Goal: Transaction & Acquisition: Purchase product/service

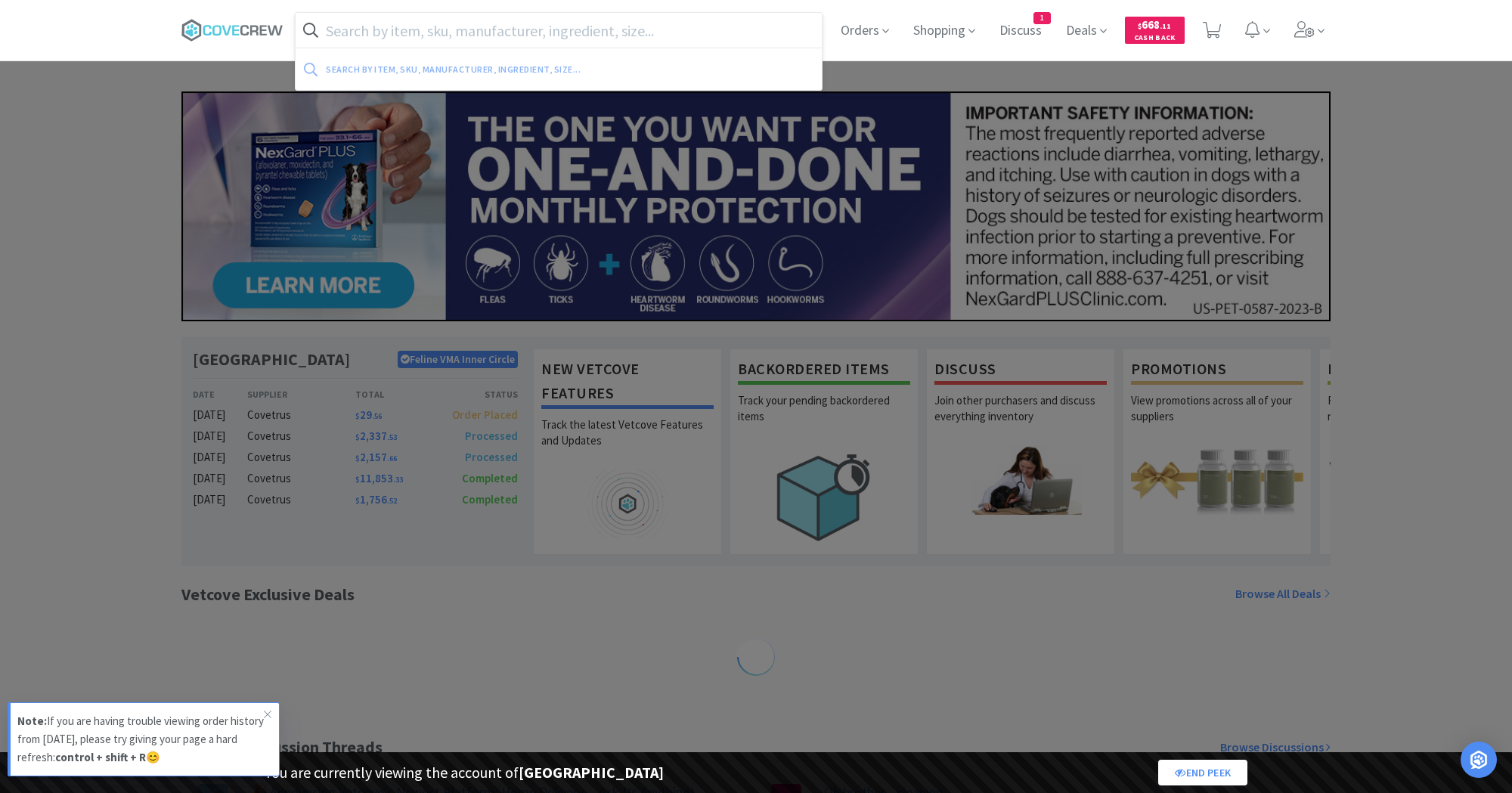
click at [435, 26] on input "text" at bounding box center [559, 30] width 526 height 35
paste input "078950835"
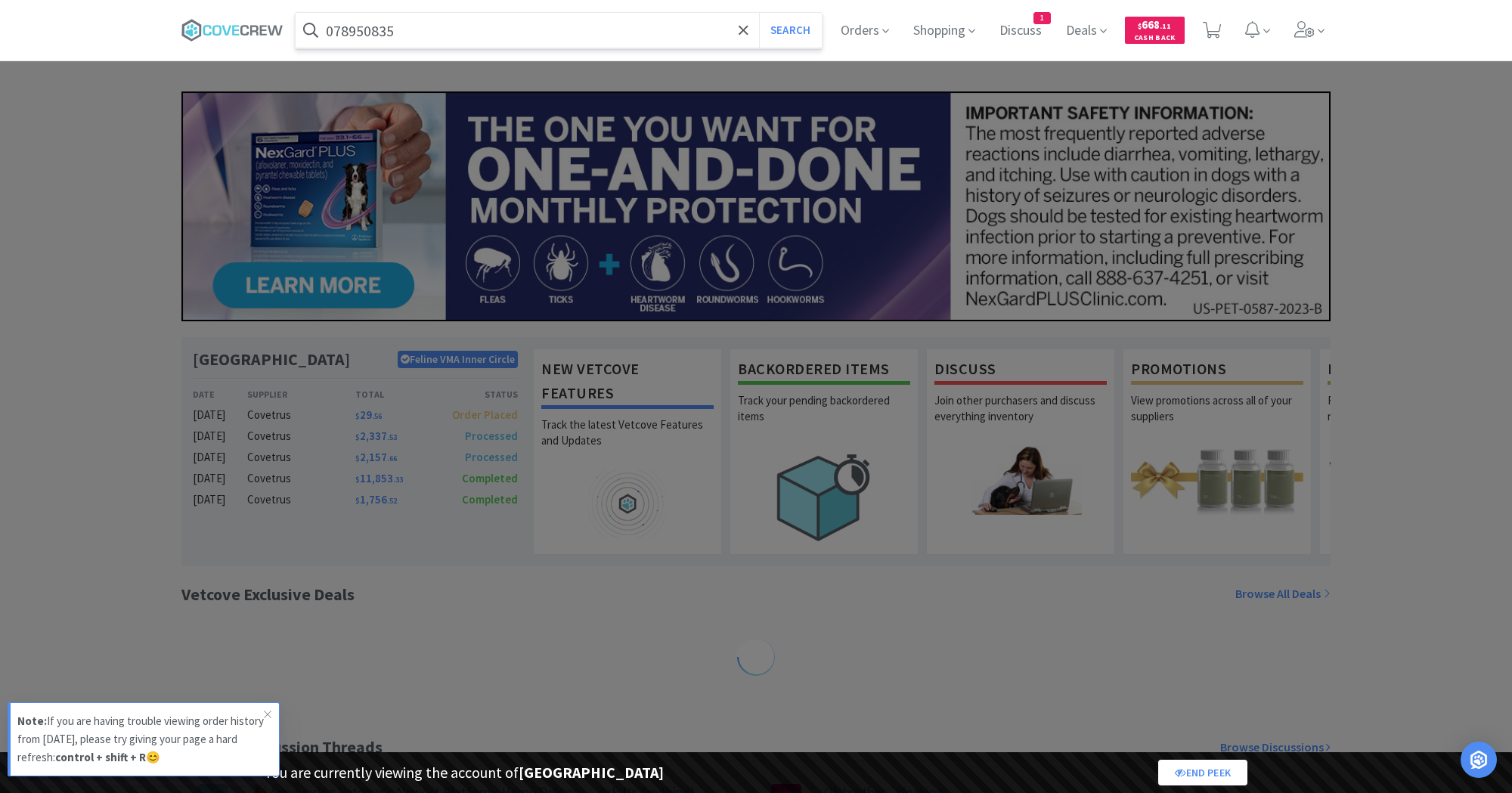
type input "078950835"
click at [759, 13] on button "Search" at bounding box center [791, 30] width 63 height 35
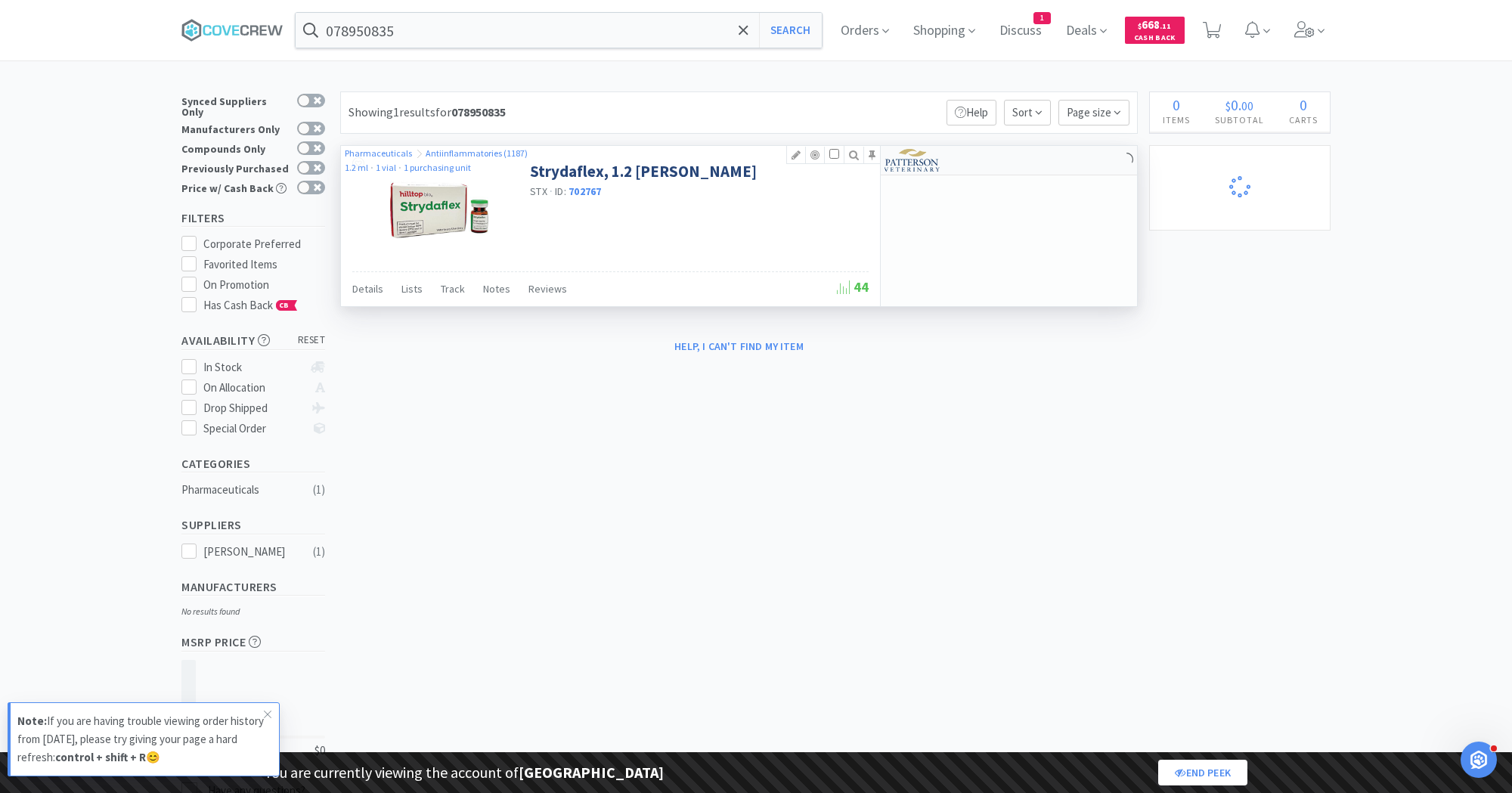
click at [955, 163] on div at bounding box center [926, 160] width 83 height 26
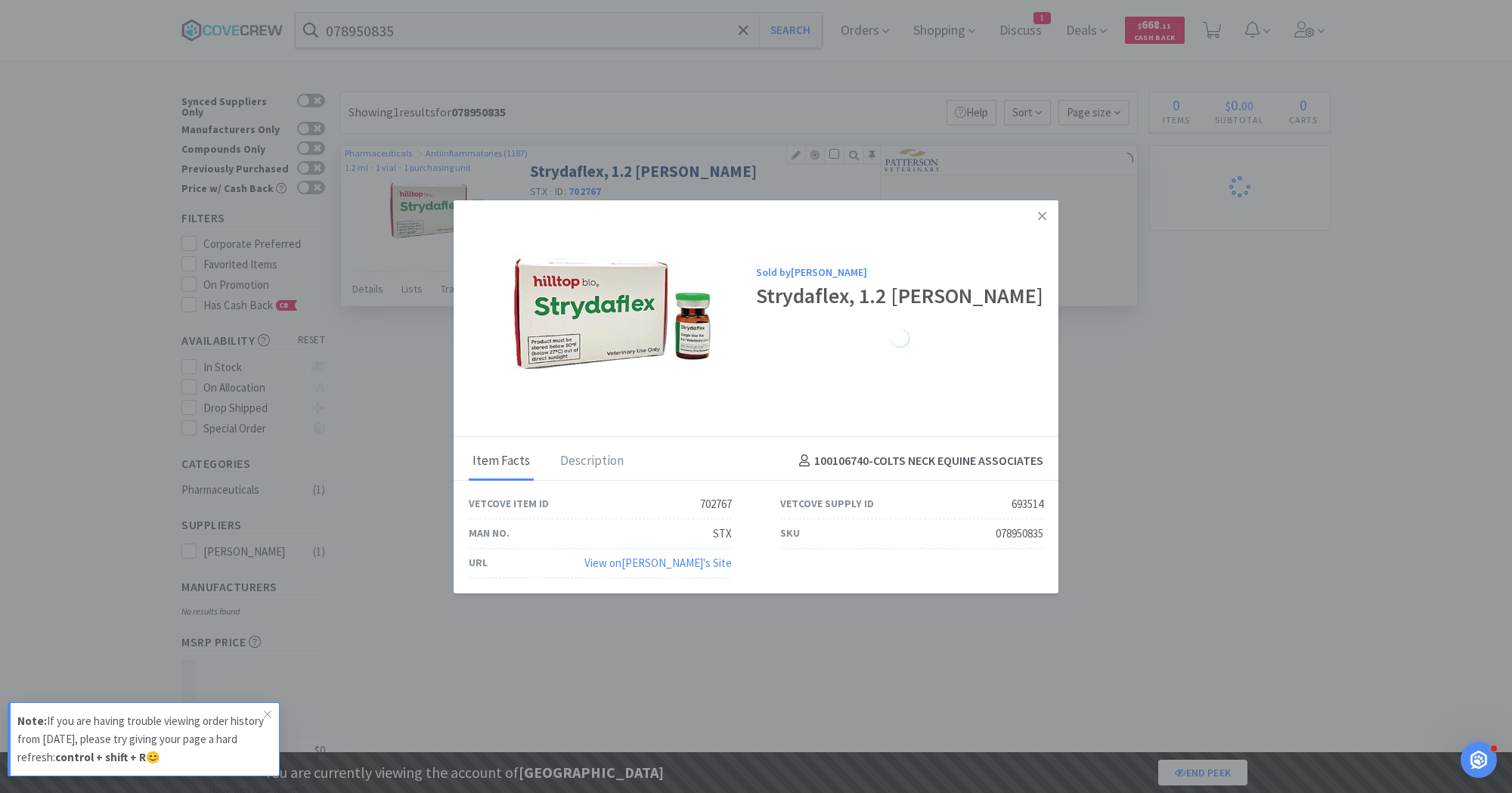
select select "3"
select select "8"
select select "1"
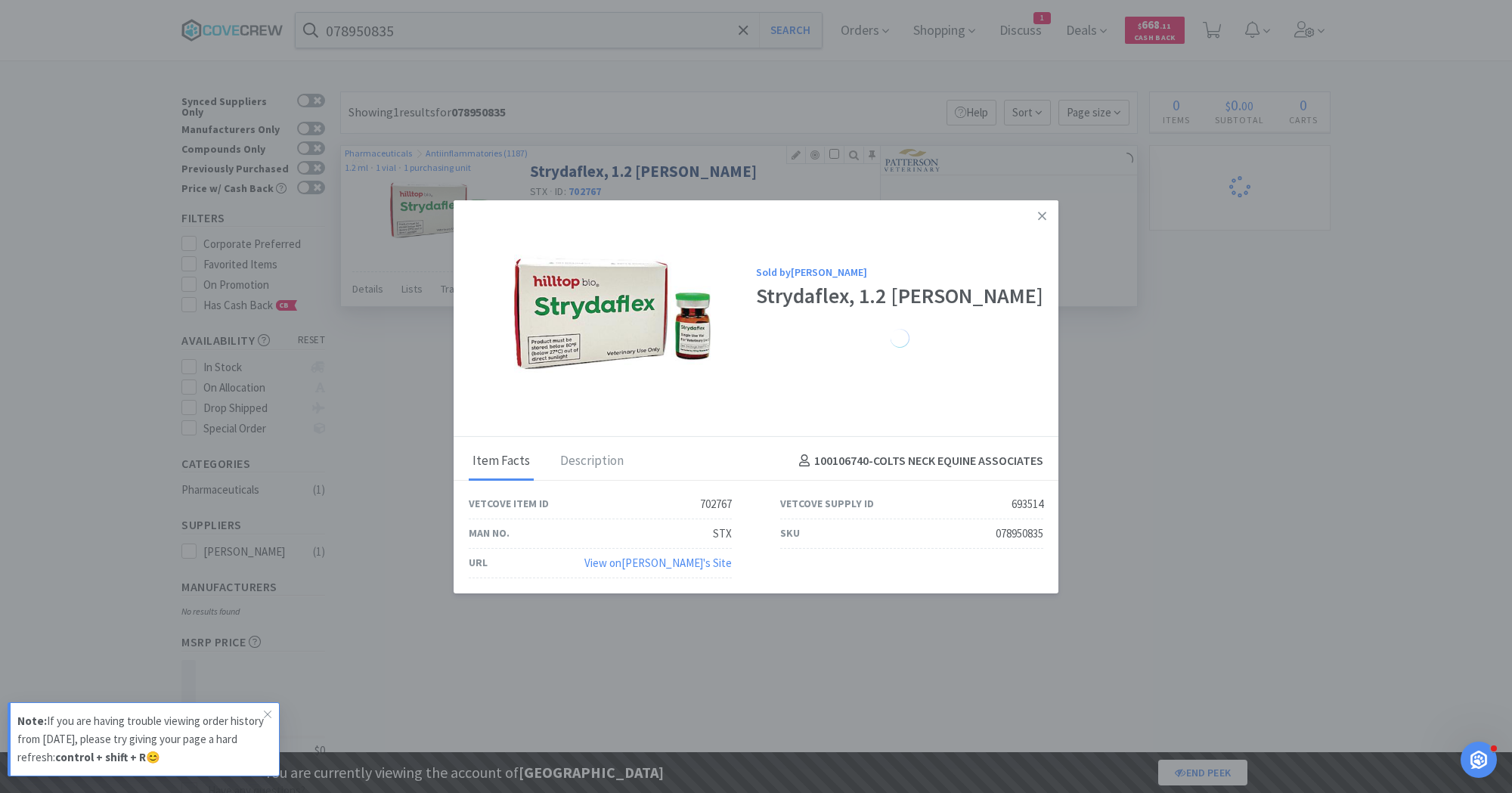
select select "1"
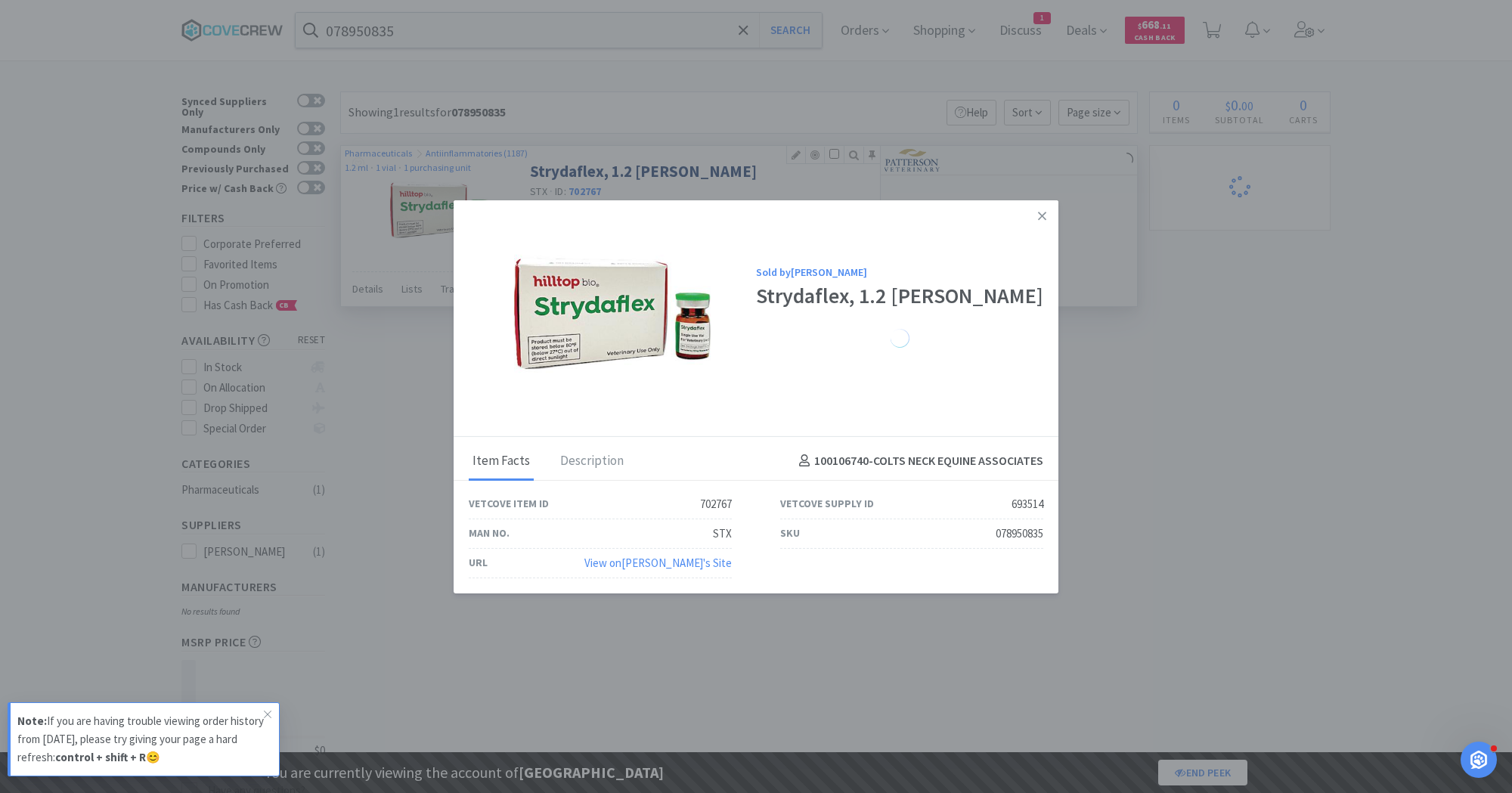
select select "2"
select select "1"
select select "5"
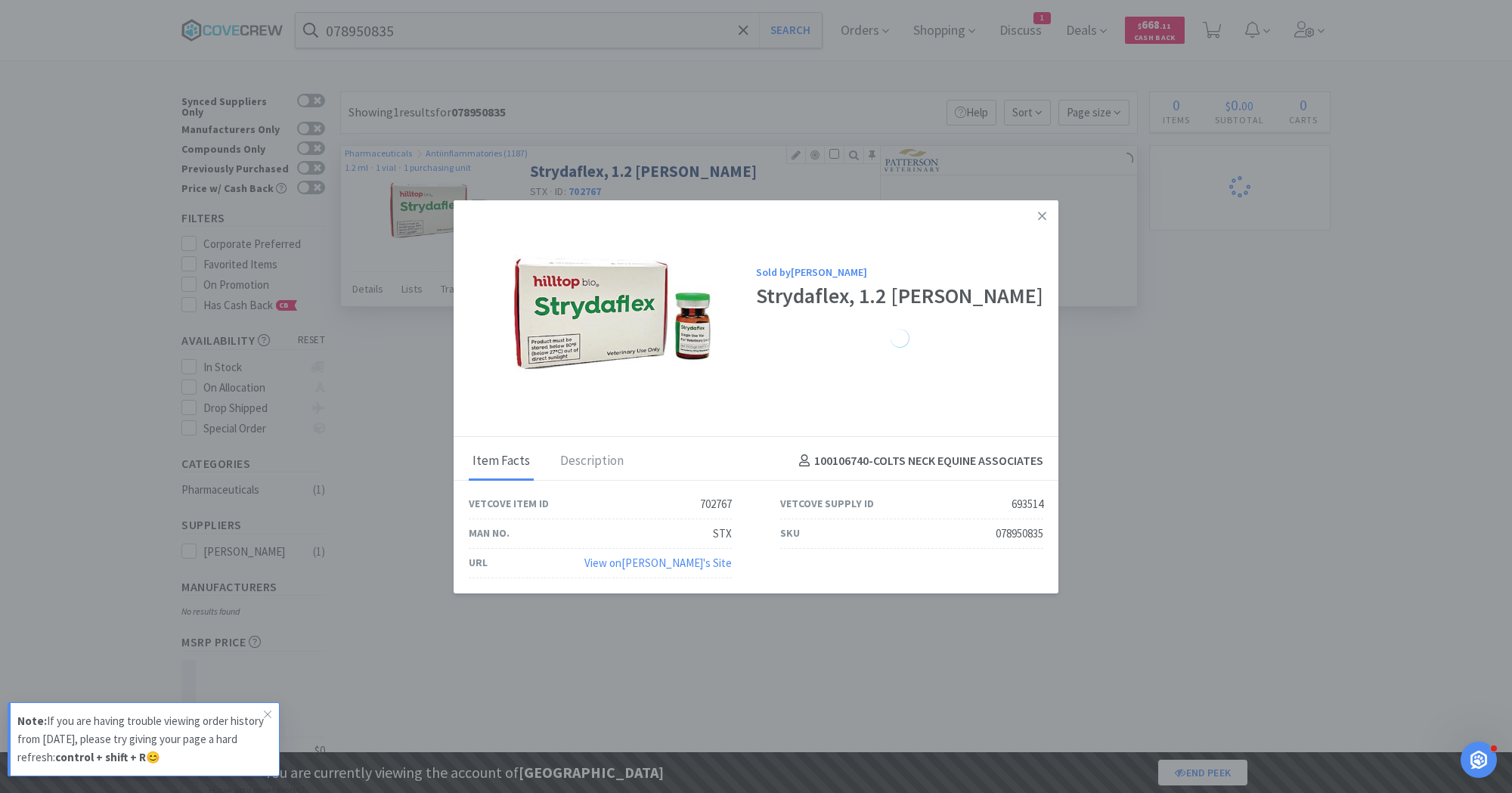
select select "2"
select select "1"
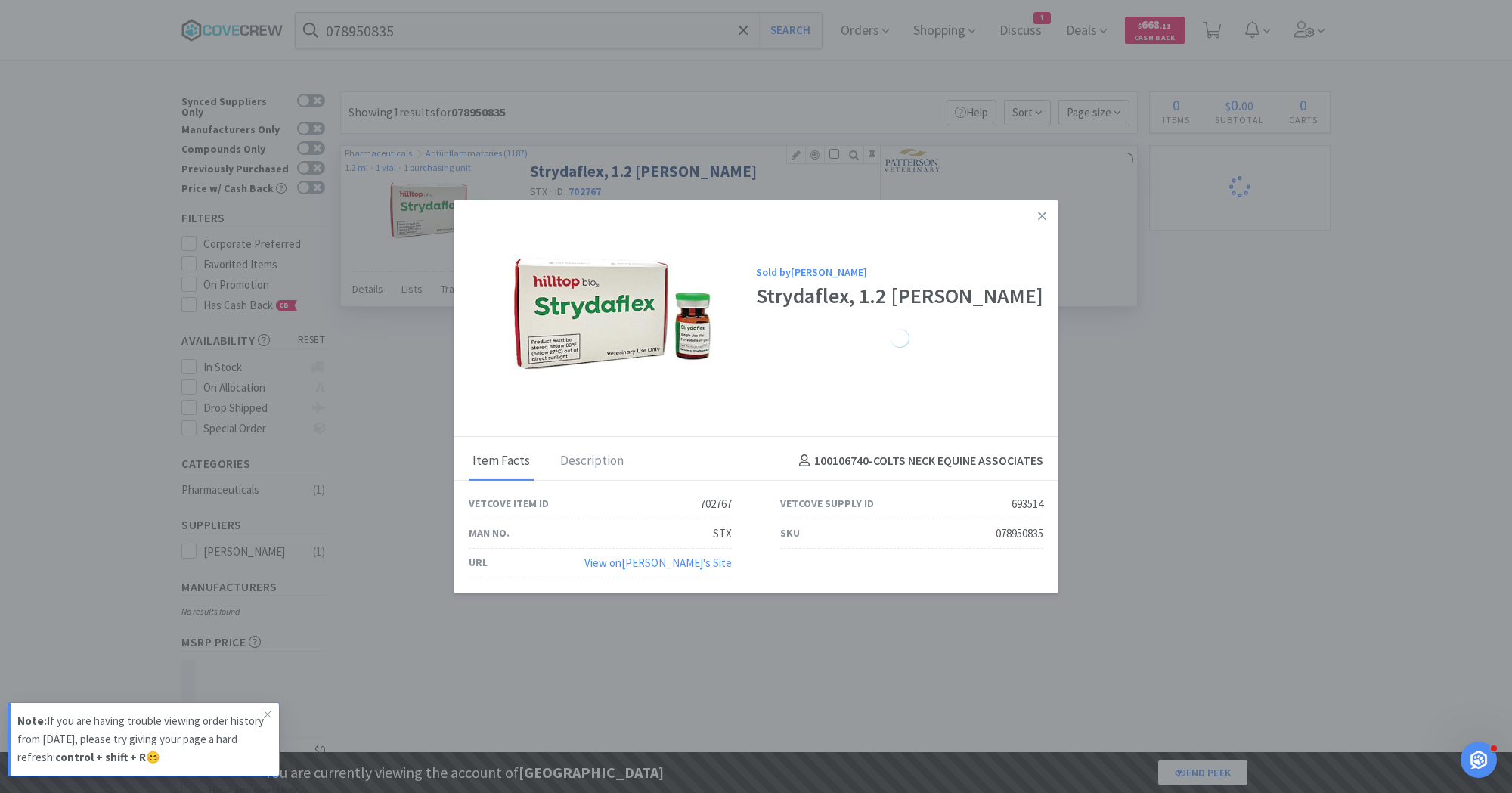
select select "1"
select select "2"
select select "3"
select select "1"
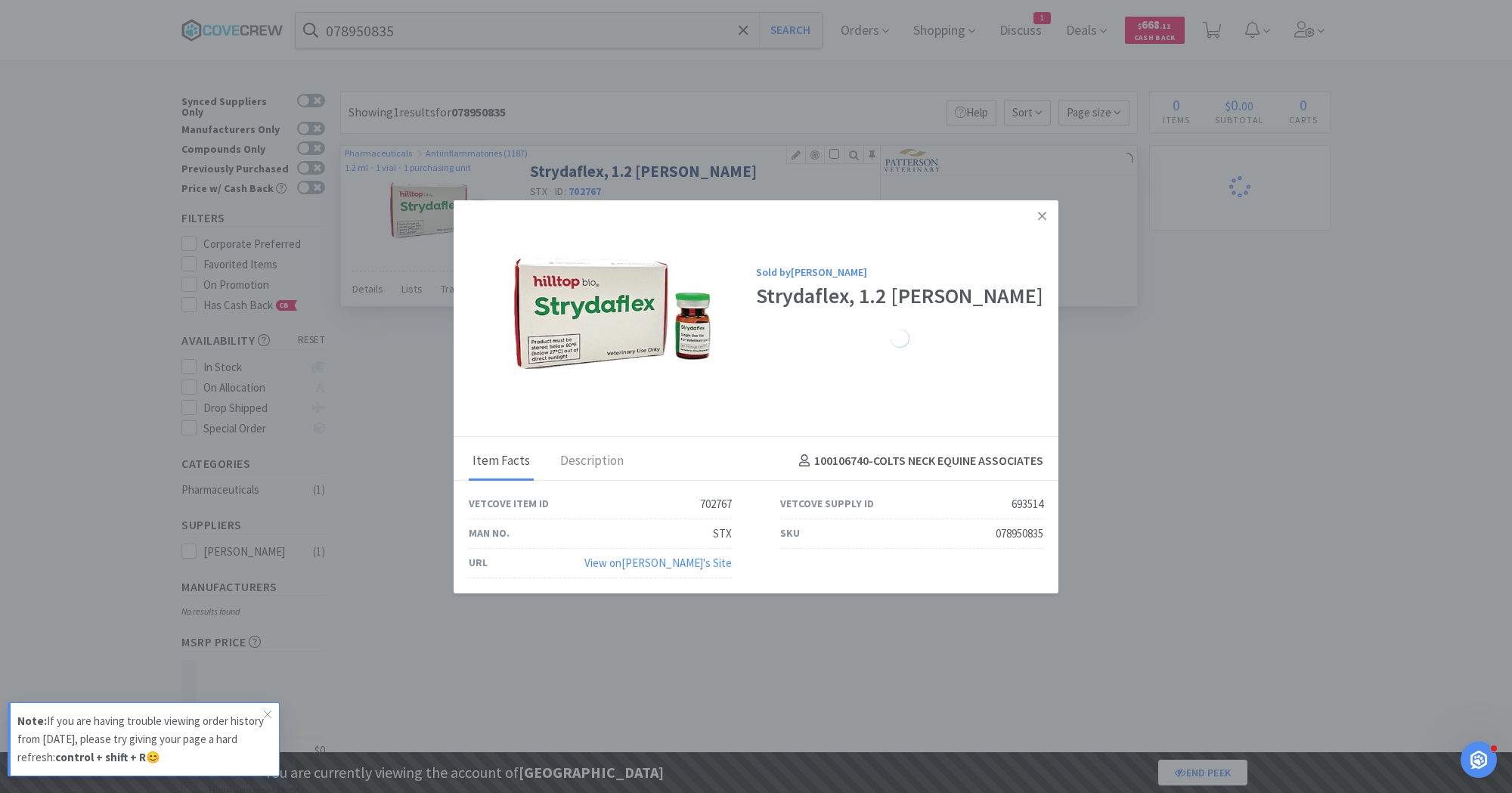
select select "1"
select select "2"
select select "1"
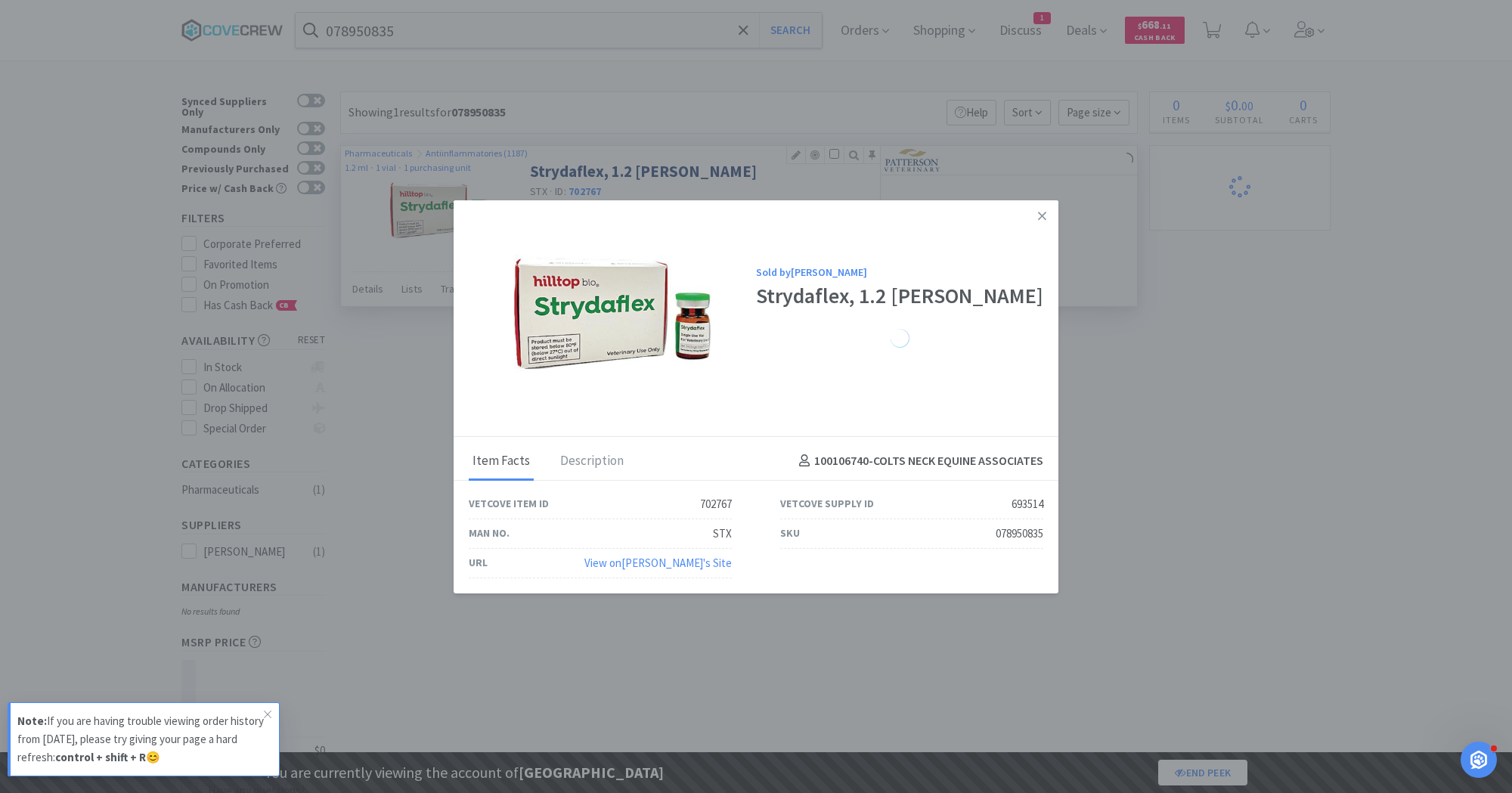
select select "3"
select select "1"
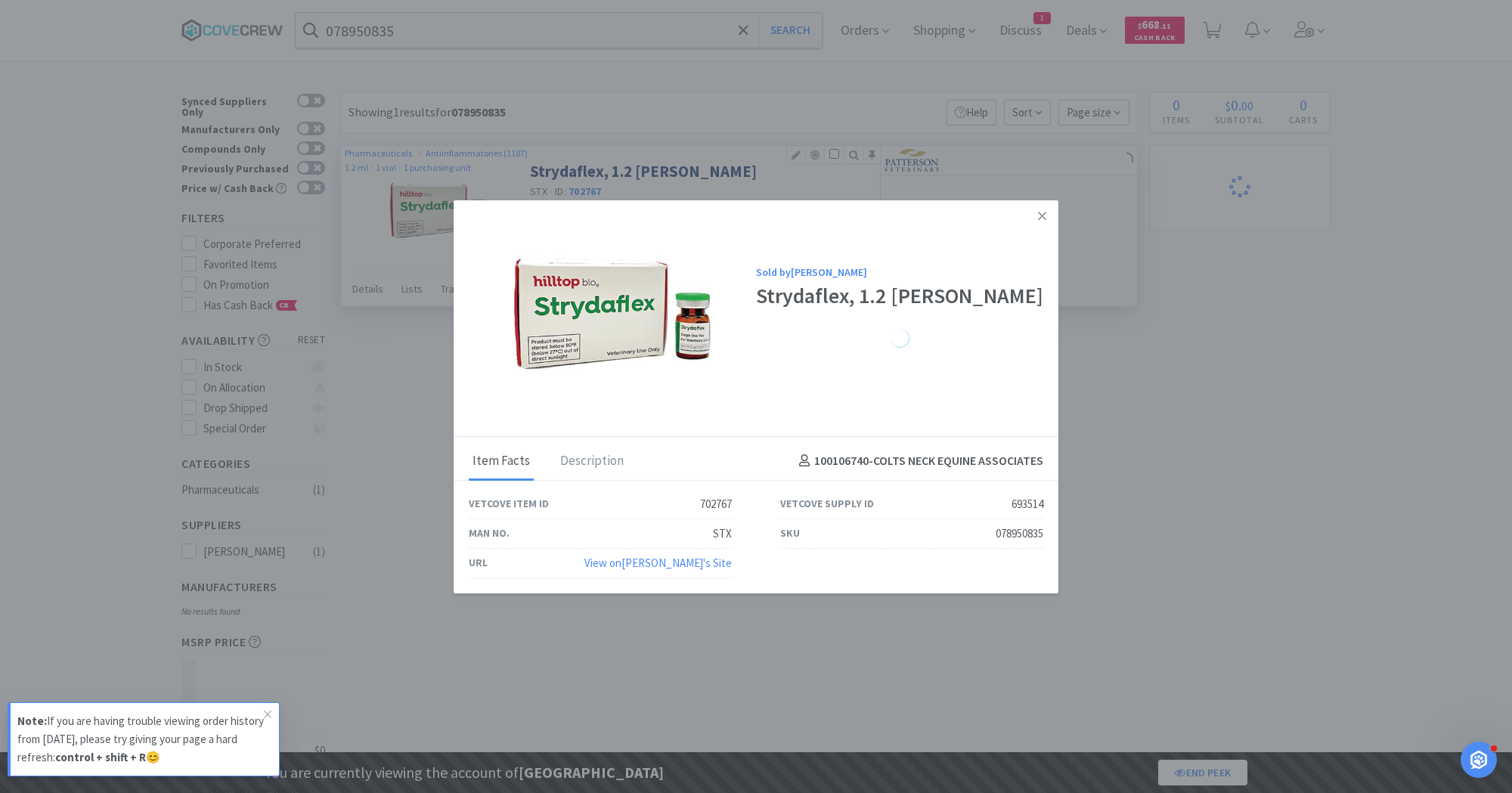
select select "1"
select select "2"
select select "5"
select select "2"
select select "1"
